Goal: Task Accomplishment & Management: Manage account settings

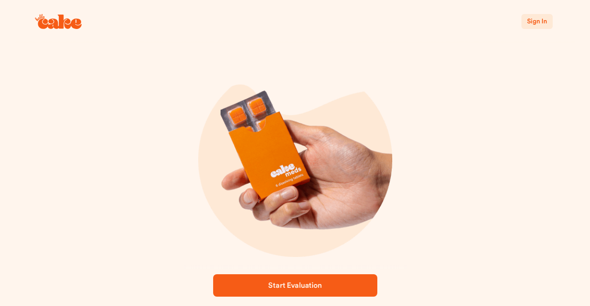
click at [536, 19] on span "Sign In" at bounding box center [537, 21] width 20 height 7
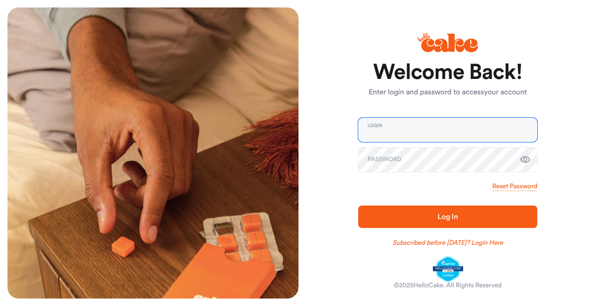
click at [387, 126] on input "email" at bounding box center [447, 130] width 179 height 24
type input "**********"
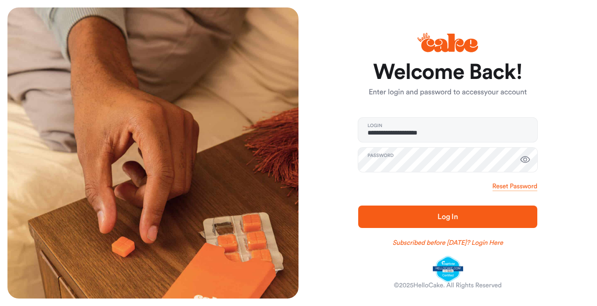
click at [447, 217] on span "Log In" at bounding box center [448, 216] width 21 height 7
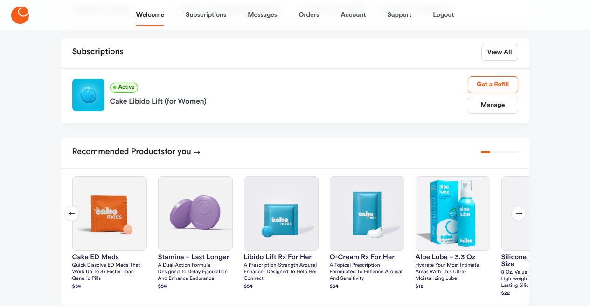
scroll to position [124, 0]
click at [495, 114] on link "Manage" at bounding box center [493, 105] width 50 height 17
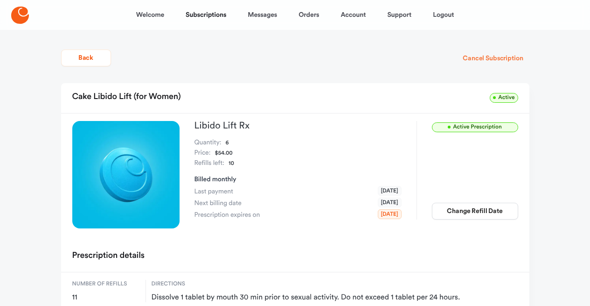
click at [498, 59] on button "Cancel Subscription" at bounding box center [493, 58] width 72 height 17
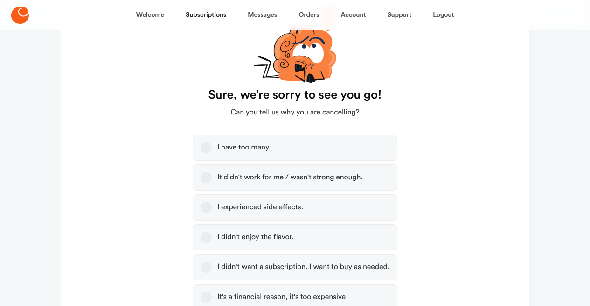
scroll to position [133, 0]
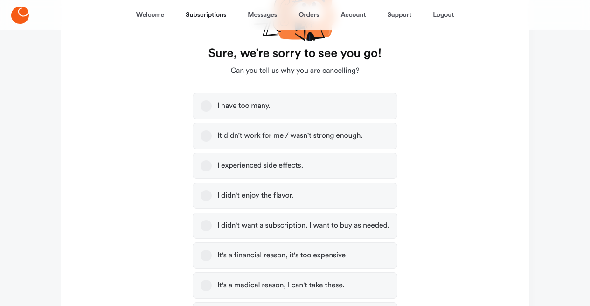
click at [208, 230] on button "I didn't want a subscription. I want to buy as needed." at bounding box center [206, 225] width 11 height 11
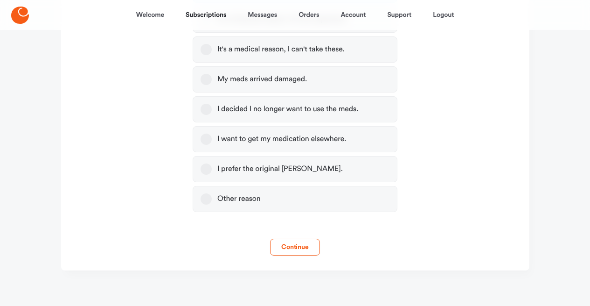
scroll to position [371, 0]
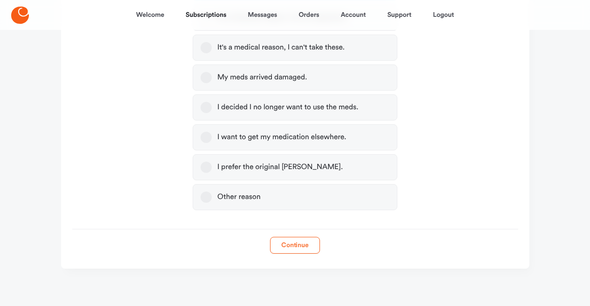
click at [296, 245] on button "Continue" at bounding box center [295, 245] width 50 height 17
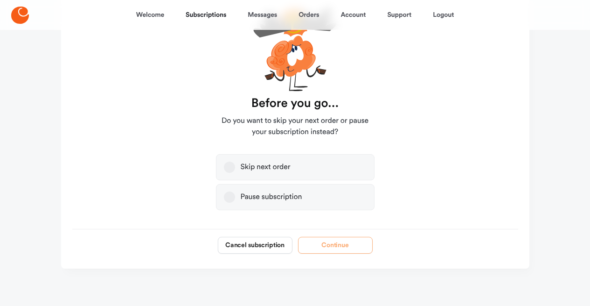
click at [234, 197] on button "Pause subscription" at bounding box center [229, 196] width 11 height 11
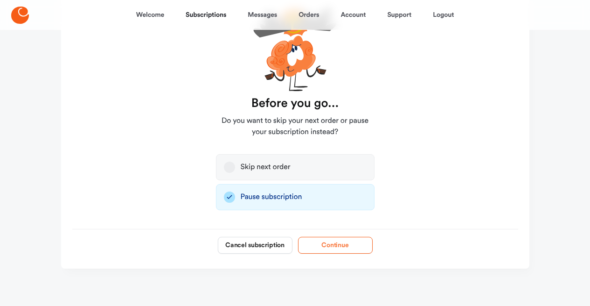
click at [336, 246] on button "Continue" at bounding box center [335, 245] width 75 height 17
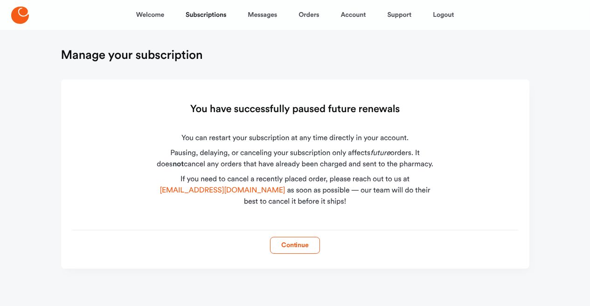
scroll to position [1, 0]
click at [293, 246] on button "Continue" at bounding box center [295, 245] width 50 height 17
